Goal: Obtain resource: Download file/media

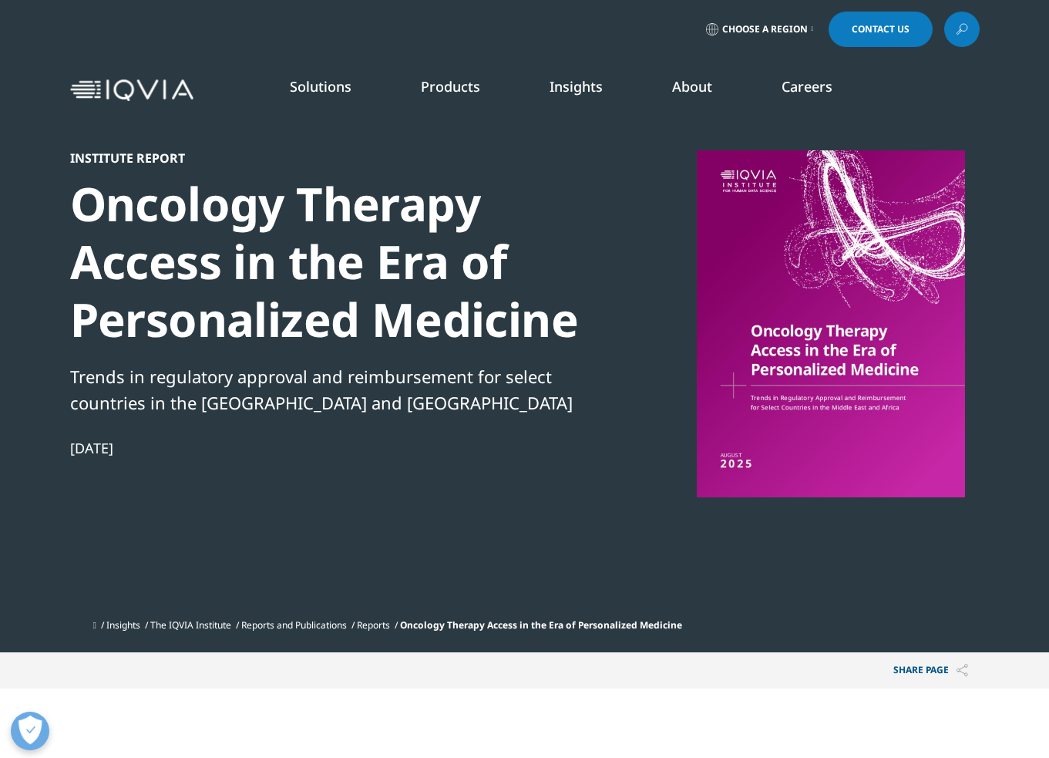
scroll to position [540, 0]
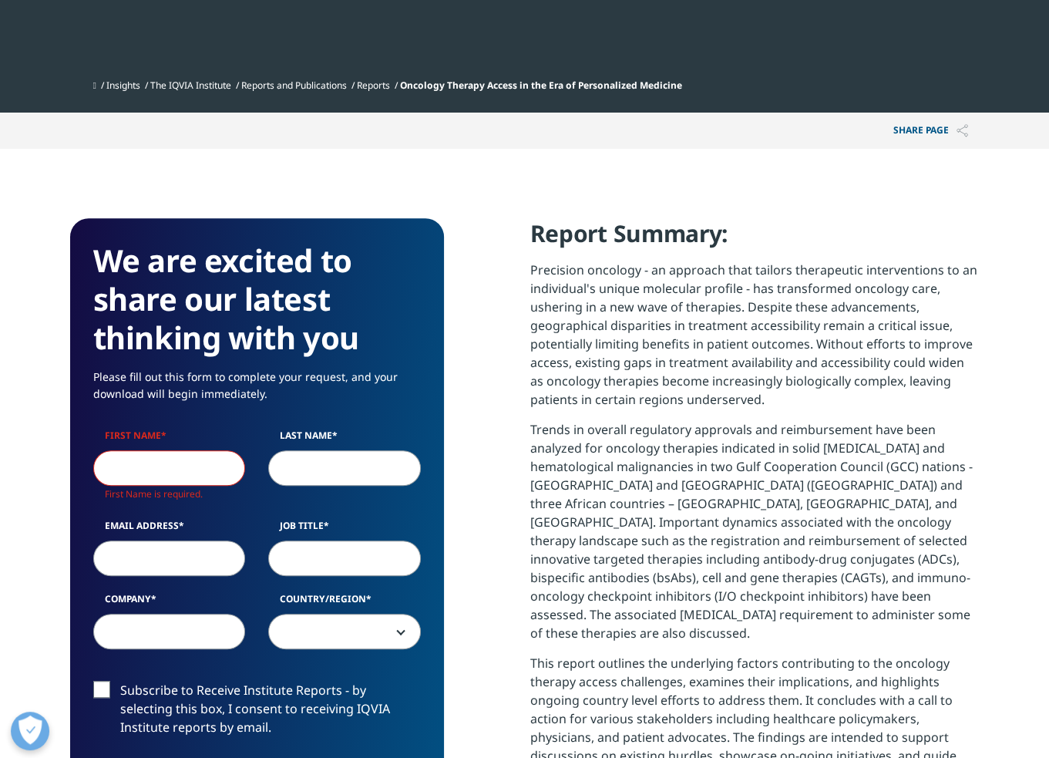
click at [162, 464] on input "First Name" at bounding box center [169, 467] width 153 height 35
type input "[PERSON_NAME]"
type input "[PERSON_NAME][EMAIL_ADDRESS][PERSON_NAME][DOMAIN_NAME]"
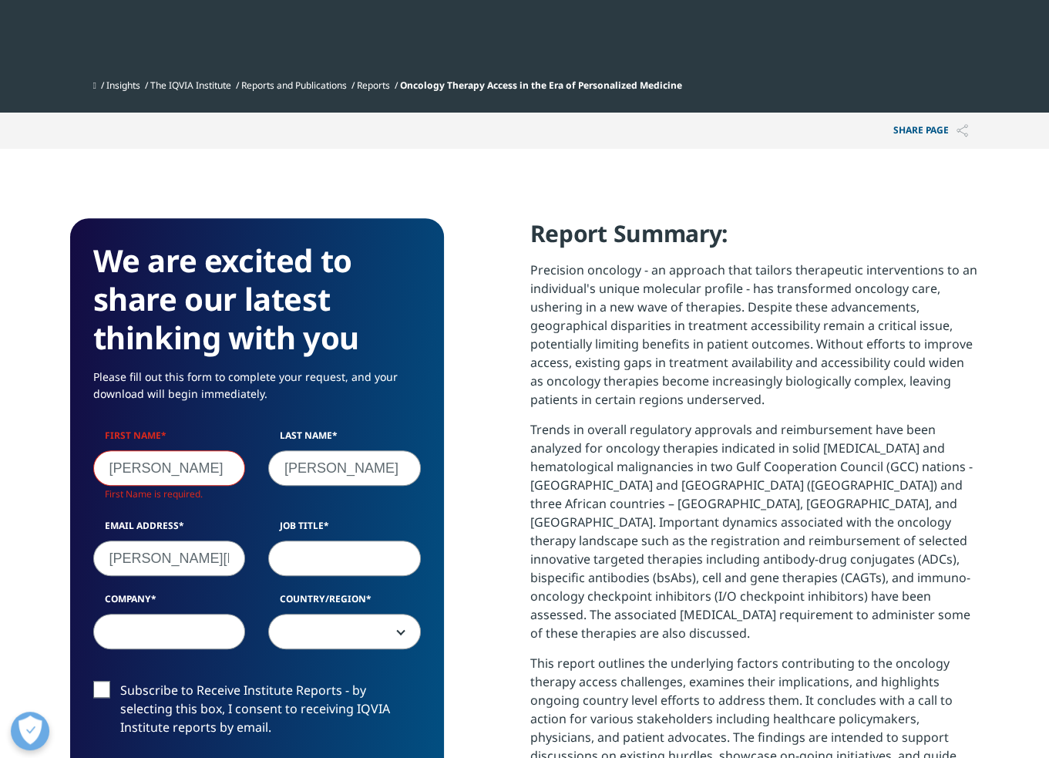
select select "Switzerland"
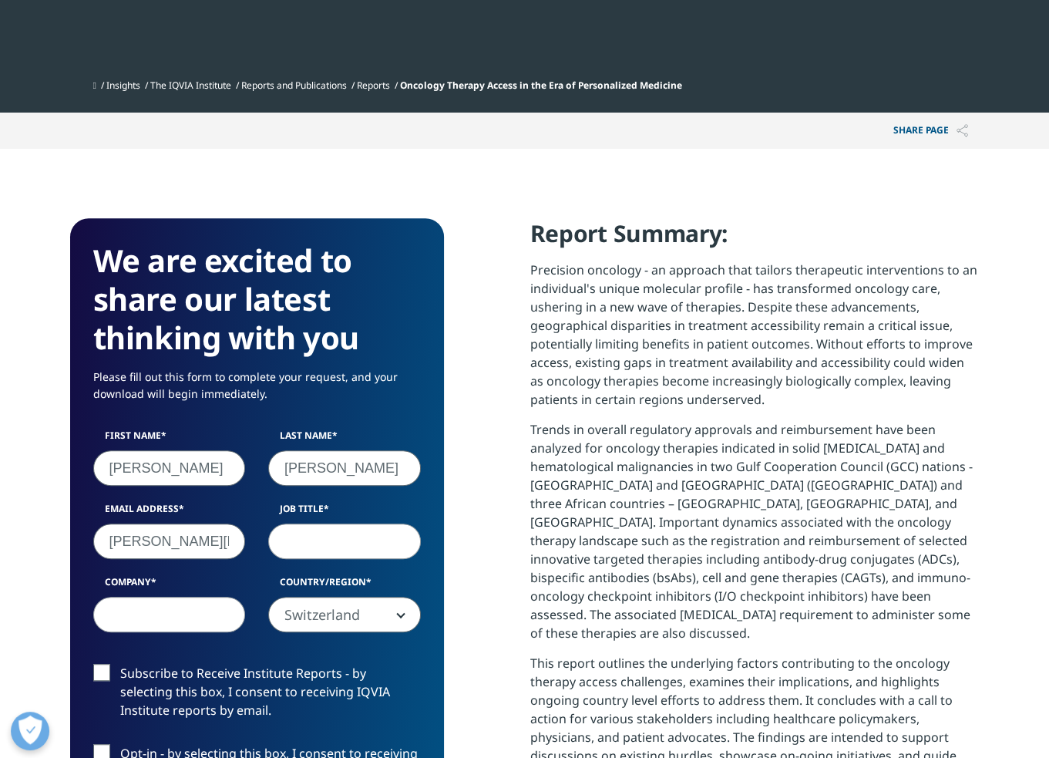
scroll to position [851, 374]
click at [163, 465] on input "[PERSON_NAME]" at bounding box center [169, 467] width 153 height 35
click at [200, 434] on label "First Name" at bounding box center [169, 440] width 153 height 22
click at [200, 450] on input "[PERSON_NAME]" at bounding box center [169, 467] width 153 height 35
click at [200, 542] on input "[PERSON_NAME][EMAIL_ADDRESS][PERSON_NAME][DOMAIN_NAME]" at bounding box center [169, 541] width 153 height 35
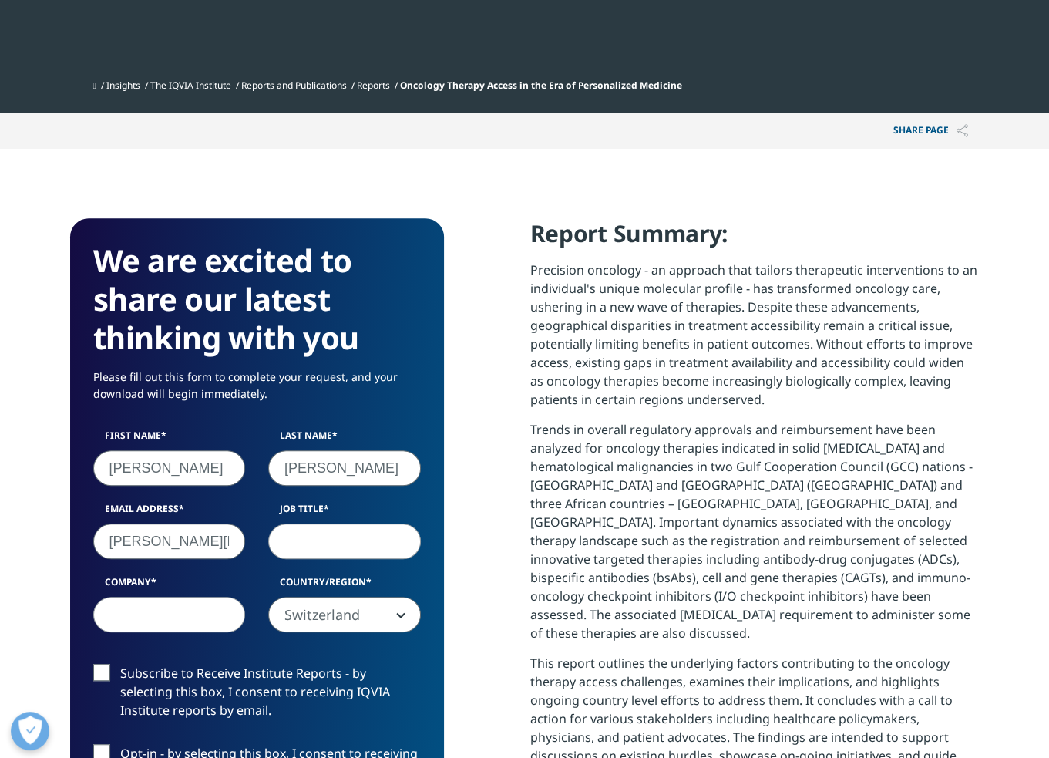
type input "[PERSON_NAME][EMAIL_ADDRESS][DOMAIN_NAME]"
click at [327, 530] on input "Job Title" at bounding box center [344, 541] width 153 height 35
type input "Consultant"
click at [178, 545] on input "[PERSON_NAME][EMAIL_ADDRESS][DOMAIN_NAME]" at bounding box center [169, 541] width 153 height 35
type input "[PERSON_NAME][EMAIL_ADDRESS][PERSON_NAME][DOMAIN_NAME]"
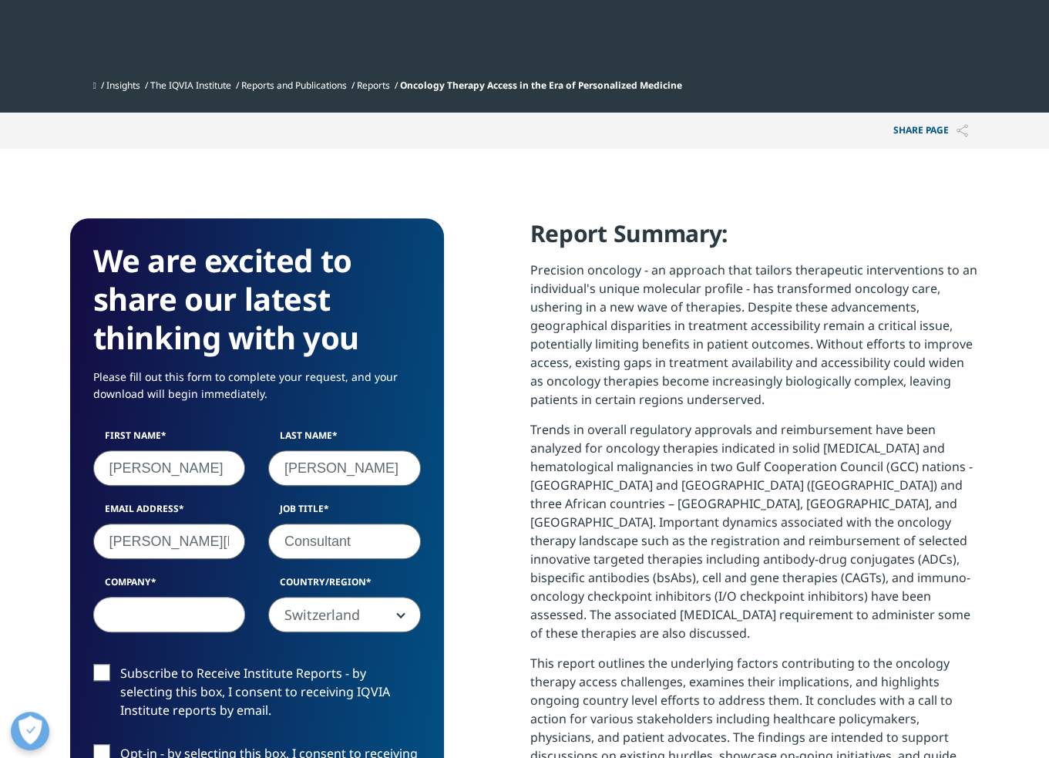
click at [372, 545] on input "Consultant" at bounding box center [344, 541] width 153 height 35
click at [130, 625] on input "Company" at bounding box center [169, 614] width 153 height 35
type input "V2A Consulting"
click at [194, 539] on input "[PERSON_NAME][EMAIL_ADDRESS][PERSON_NAME][DOMAIN_NAME]" at bounding box center [169, 541] width 153 height 35
type input "[PERSON_NAME][EMAIL_ADDRESS][DOMAIN_NAME]"
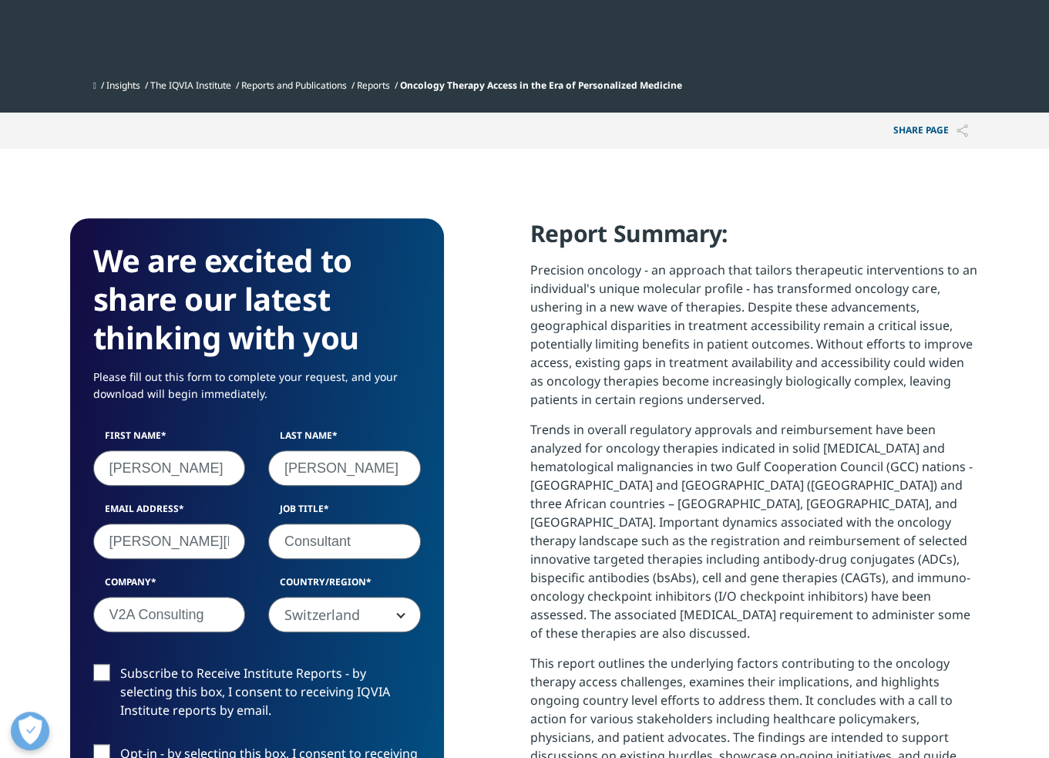
click at [355, 534] on input "Consultant" at bounding box center [344, 541] width 153 height 35
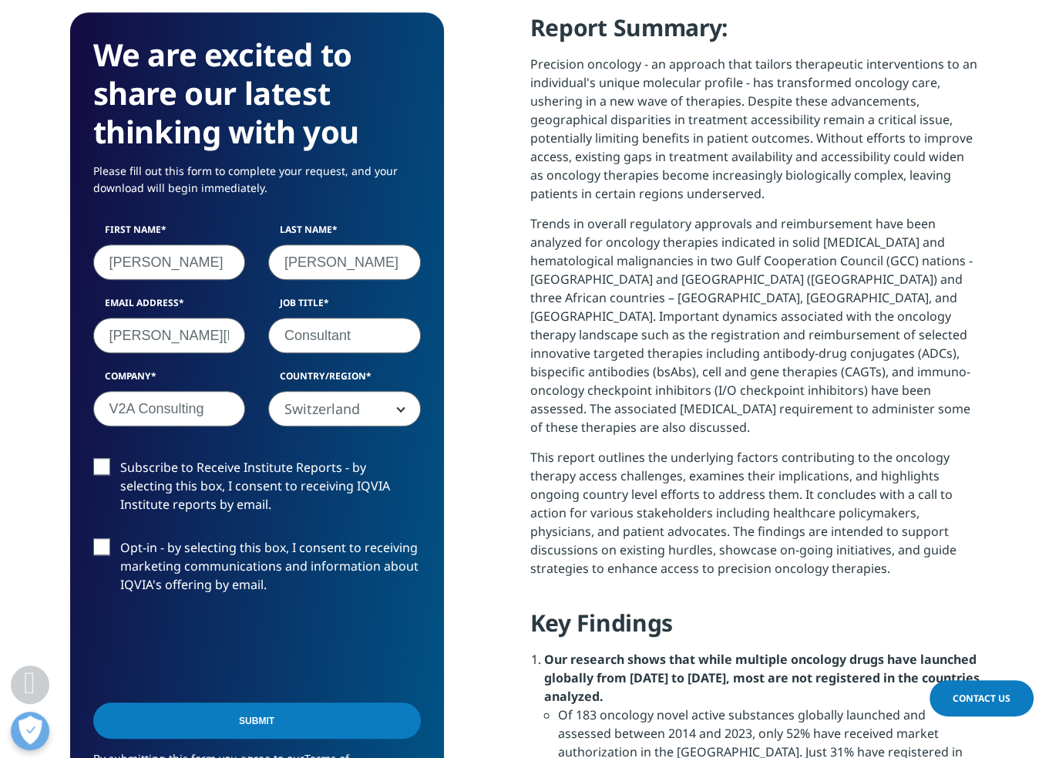
scroll to position [771, 0]
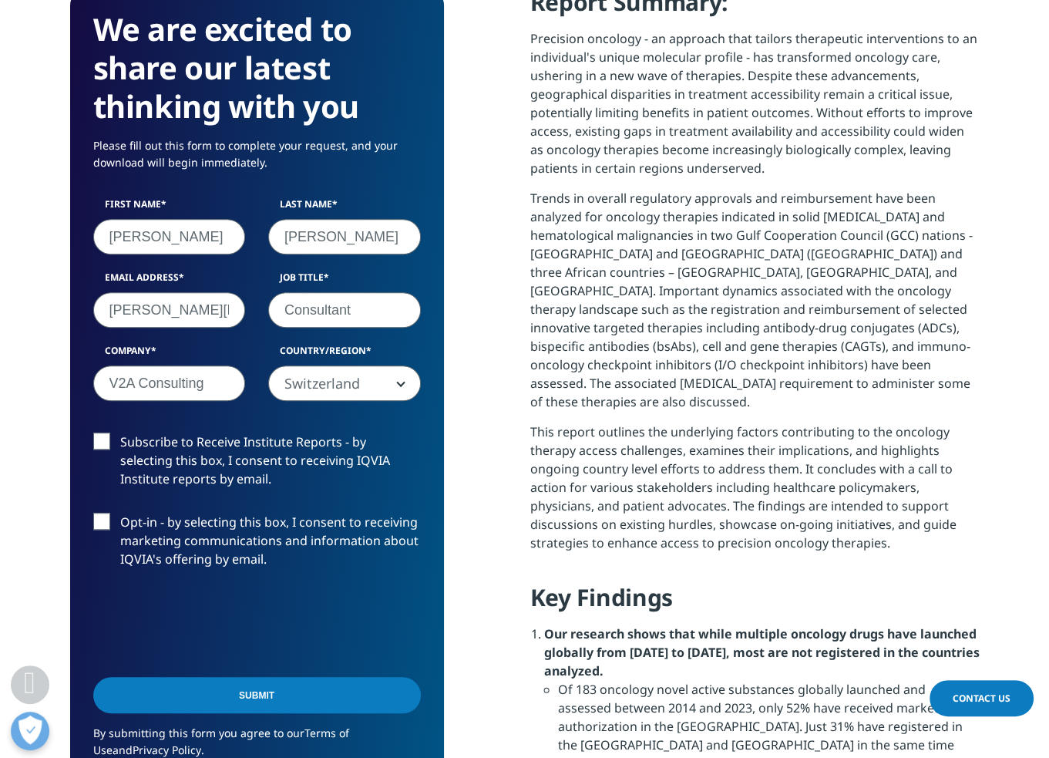
click at [253, 692] on input "Submit" at bounding box center [257, 695] width 328 height 36
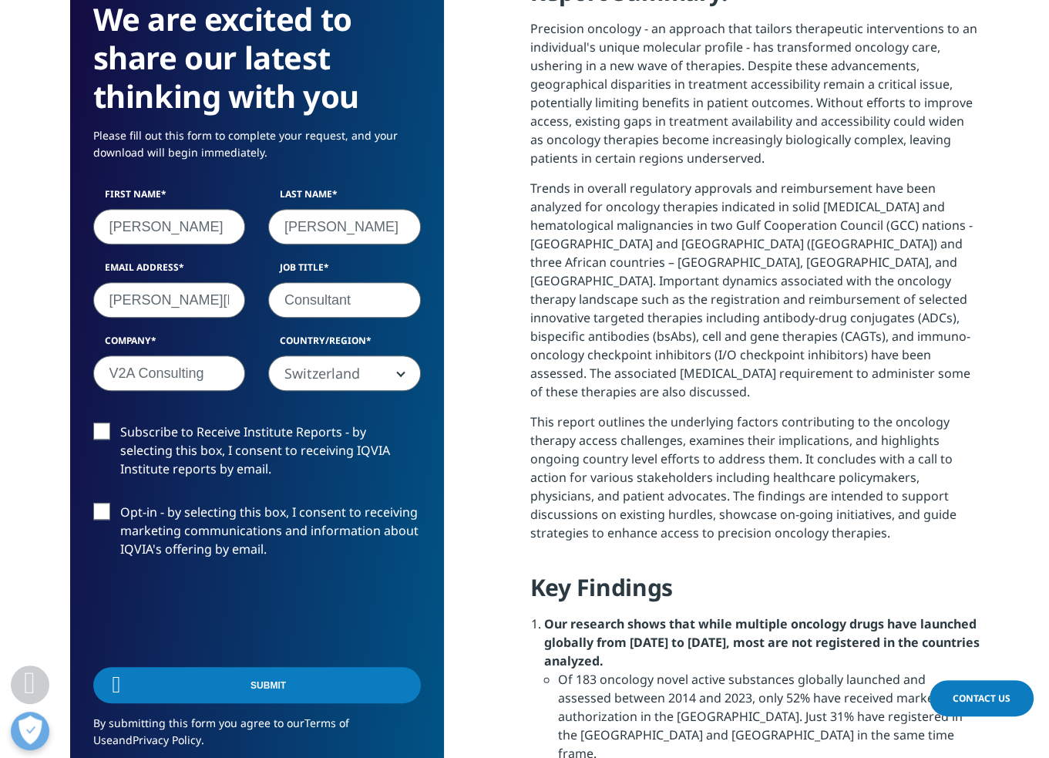
scroll to position [8, 8]
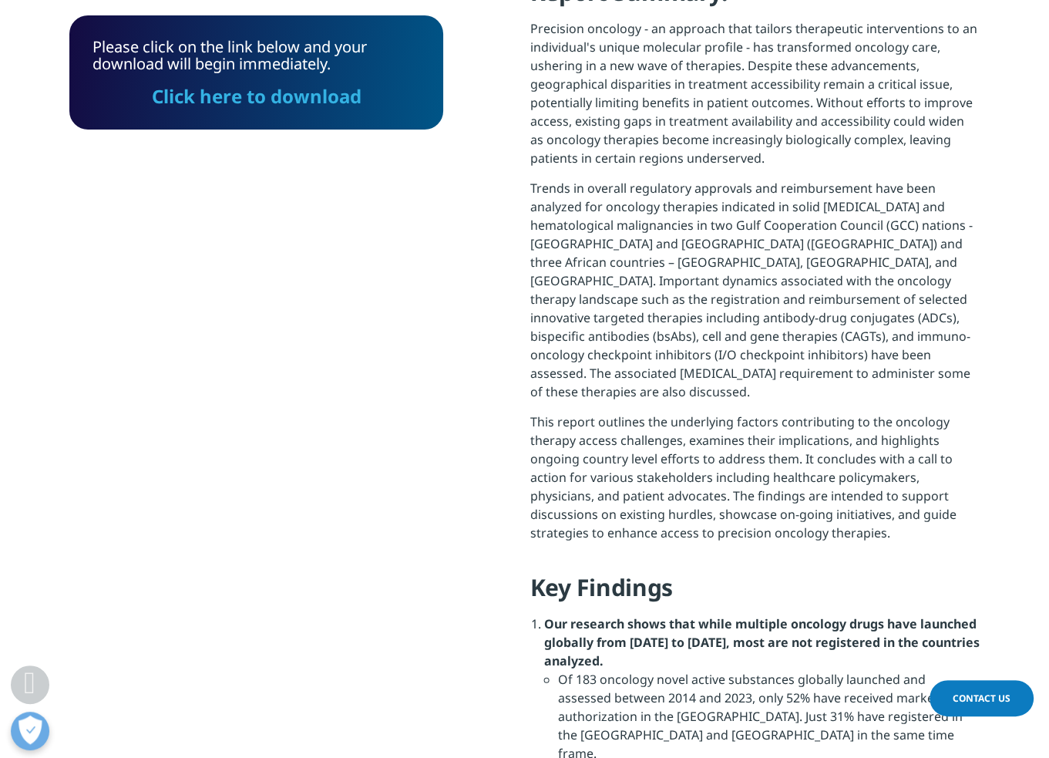
click at [264, 98] on link "Click here to download" at bounding box center [257, 95] width 210 height 25
